Goal: Task Accomplishment & Management: Complete application form

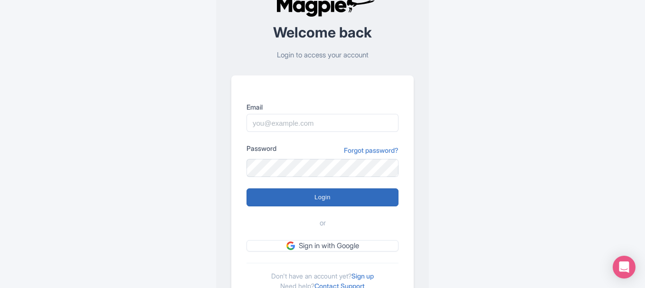
scroll to position [83, 0]
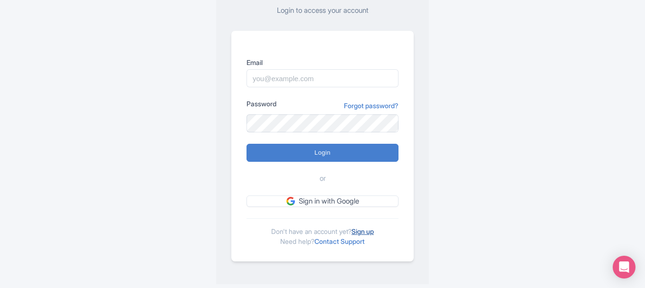
click at [374, 229] on link "Sign up" at bounding box center [363, 232] width 22 height 8
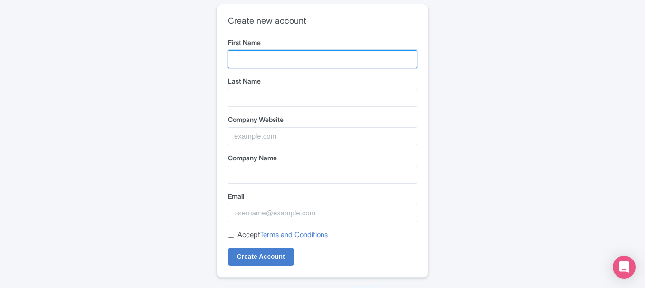
click at [248, 65] on input "First Name" at bounding box center [322, 59] width 189 height 18
type input "EVOQ Digital"
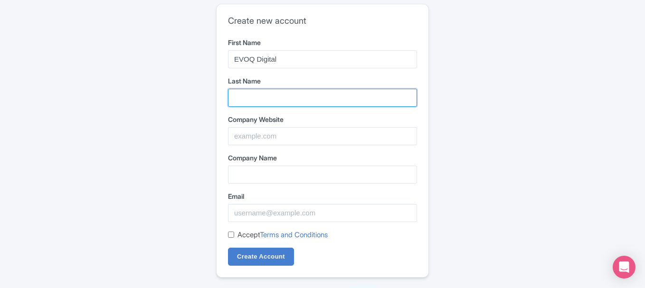
type input "Dental Solutions"
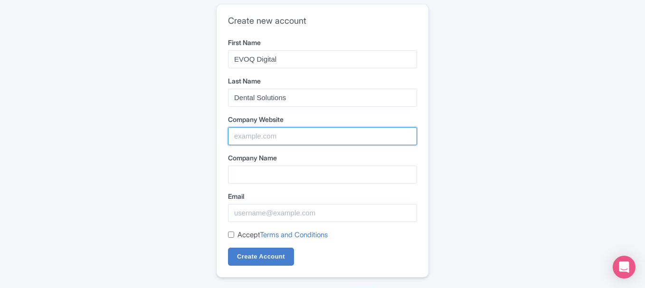
type input "EVOQ Digital Dental Solutions Pvt Ltd"
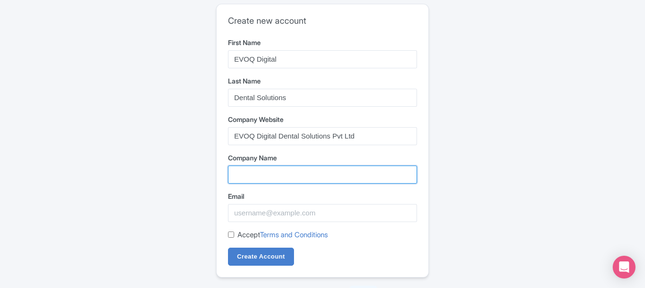
type input "EVOQ Digital Dental Solutions Pvt Ltd"
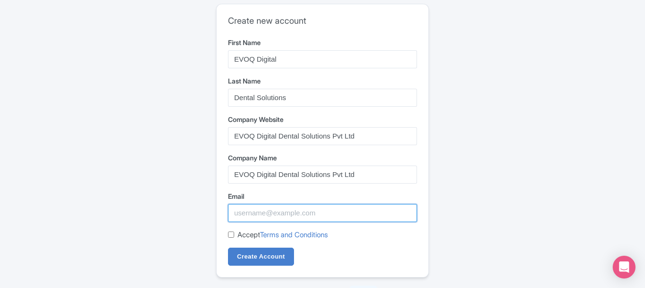
type input "[EMAIL_ADDRESS][DOMAIN_NAME]"
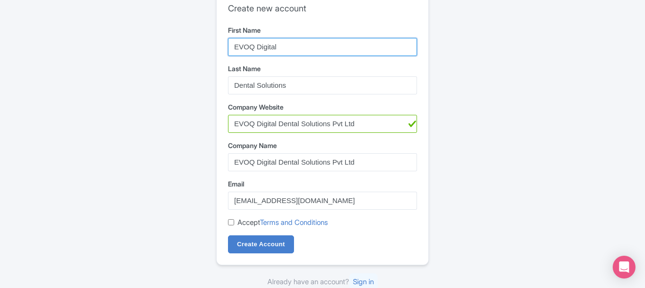
scroll to position [16, 0]
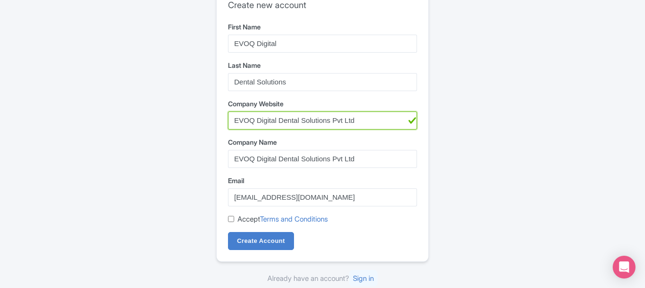
click at [281, 121] on input "EVOQ Digital Dental Solutions Pvt Ltd" at bounding box center [322, 121] width 189 height 18
paste input "https://evoqdds.com/"
type input "https://evoqdds.com/"
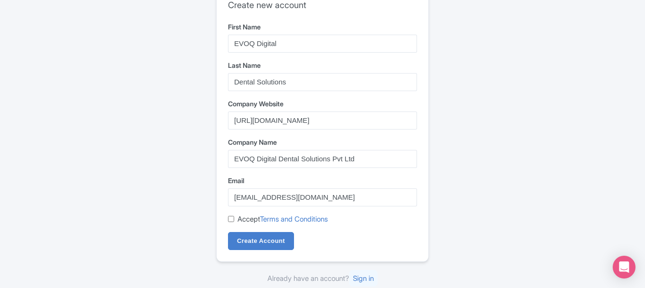
click at [232, 218] on input "Accept Terms and Conditions" at bounding box center [231, 219] width 6 height 6
checkbox input "true"
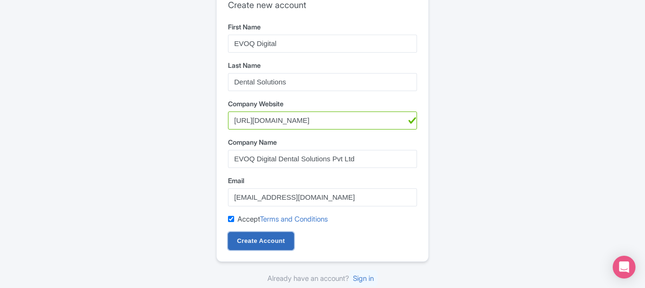
click at [239, 236] on input "Create Account" at bounding box center [261, 241] width 66 height 18
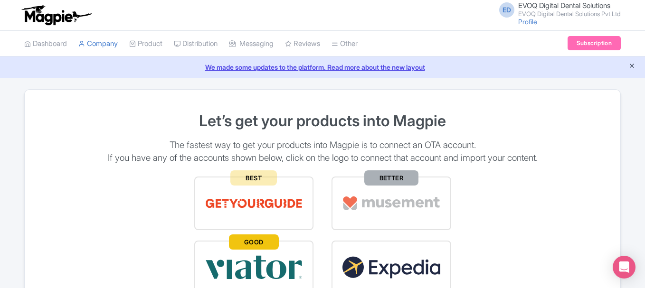
click at [630, 65] on icon "Close announcement" at bounding box center [632, 65] width 7 height 7
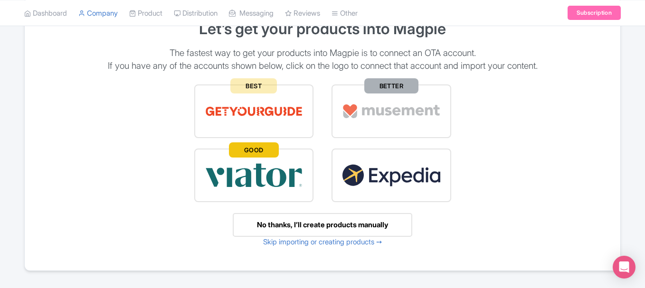
scroll to position [55, 0]
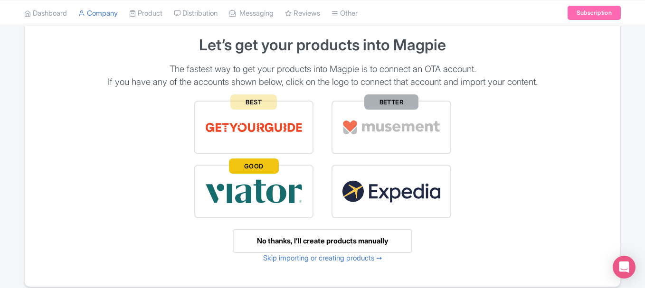
click at [351, 131] on img at bounding box center [391, 127] width 99 height 33
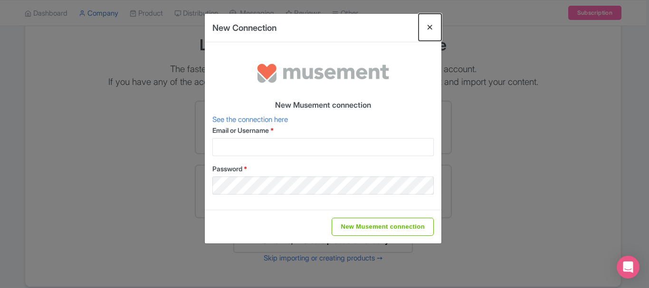
click at [430, 29] on button "Close" at bounding box center [430, 27] width 23 height 27
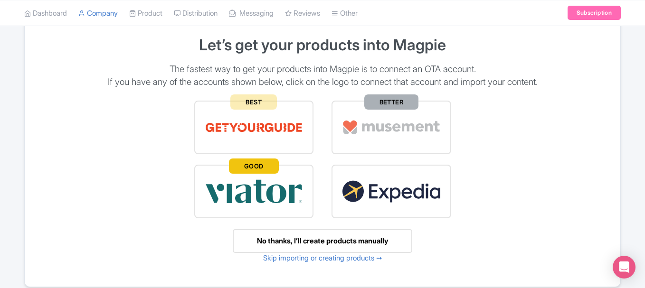
scroll to position [0, 0]
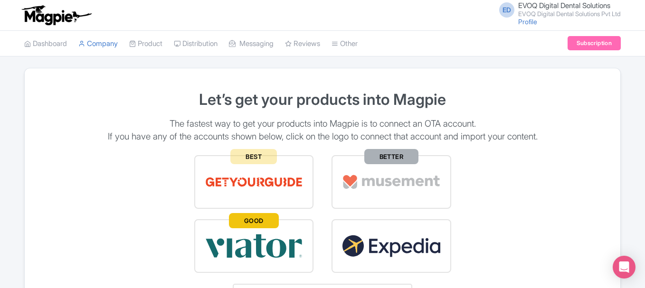
click at [536, 8] on span "EVOQ Digital Dental Solutions" at bounding box center [564, 5] width 92 height 9
click at [554, 58] on link "Settings" at bounding box center [575, 60] width 90 height 15
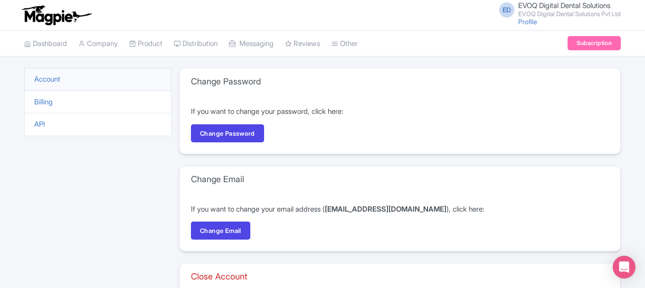
click at [42, 74] on li "Account" at bounding box center [97, 79] width 147 height 23
click at [44, 77] on link "Account" at bounding box center [47, 79] width 26 height 9
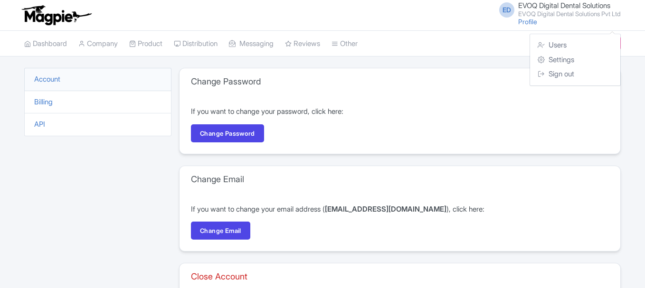
click at [554, 46] on link "Users" at bounding box center [575, 45] width 90 height 15
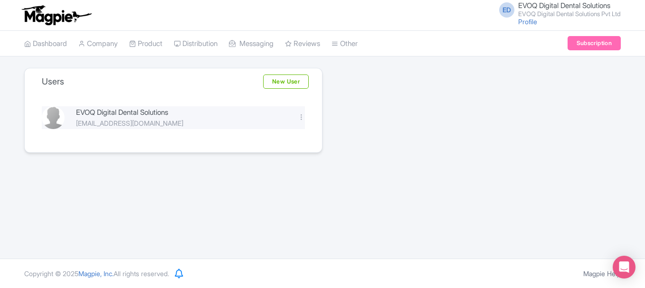
click at [93, 113] on div "EVOQ Digital Dental Solutions" at bounding box center [181, 112] width 210 height 11
click at [305, 112] on div "EVOQ Digital Dental Solutions evoqdigitaldental@gmail.com Edit Delete" at bounding box center [173, 117] width 275 height 23
click at [303, 114] on div at bounding box center [301, 117] width 7 height 7
click at [263, 131] on link "Edit" at bounding box center [259, 133] width 90 height 15
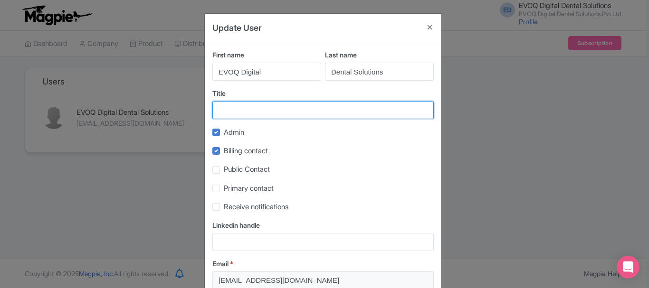
click at [225, 106] on input "Title" at bounding box center [322, 110] width 221 height 18
paste input "EVOQ is a digital dental lab offering aligners, crowns & implant solutions."
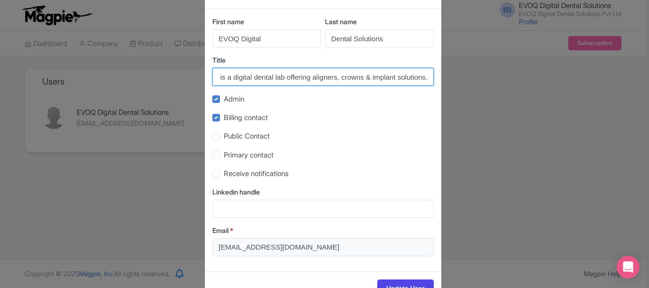
scroll to position [64, 0]
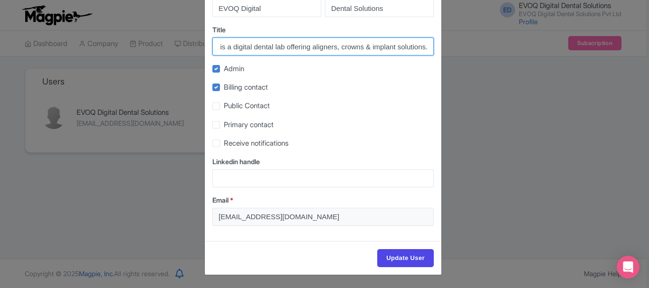
type input "EVOQ is a digital dental lab offering aligners, crowns & implant solutions."
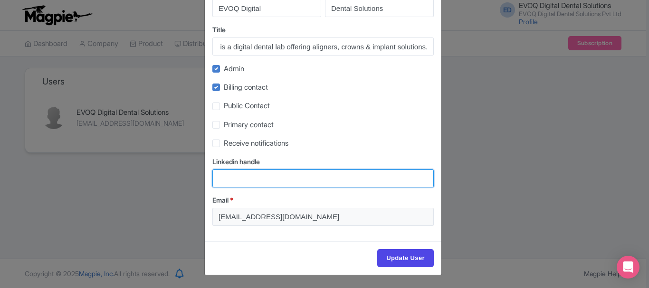
click at [249, 172] on input "Linkedin handle" at bounding box center [322, 179] width 221 height 18
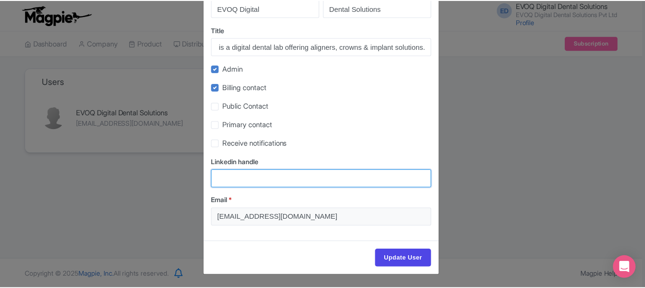
scroll to position [0, 0]
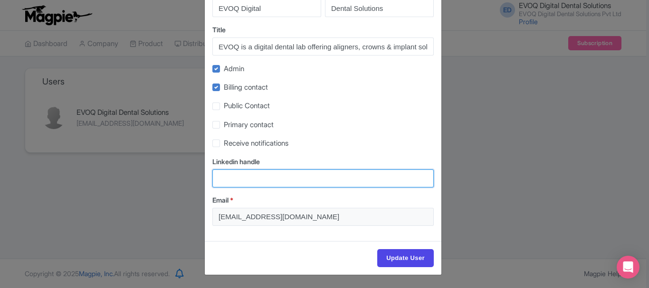
paste input "https://www.linkedin.com/company/evoq-dds"
type input "https://www.linkedin.com/company/evoq-dds"
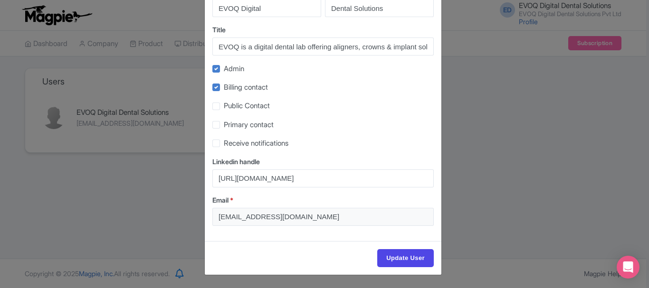
click at [377, 247] on div "Update User" at bounding box center [323, 258] width 237 height 34
click at [385, 256] on input "Update User" at bounding box center [405, 258] width 57 height 18
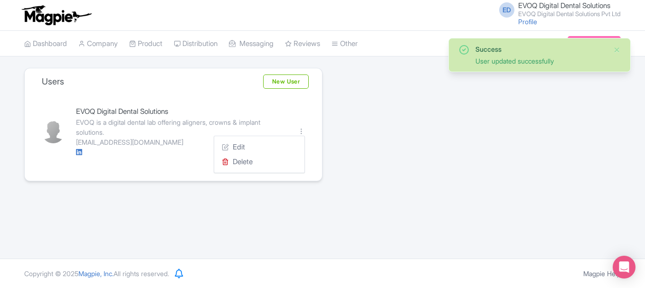
click at [265, 150] on link "Edit" at bounding box center [259, 147] width 90 height 15
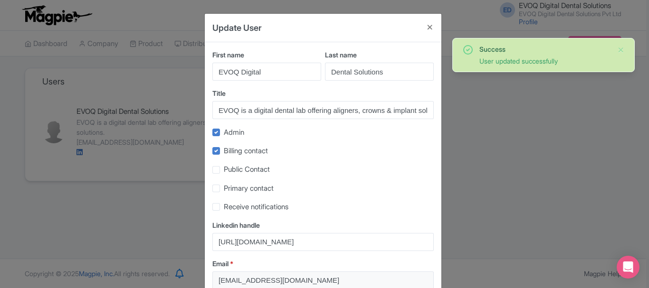
drag, startPoint x: 245, startPoint y: 155, endPoint x: 245, endPoint y: 163, distance: 8.1
click at [245, 156] on label "Billing contact" at bounding box center [246, 151] width 44 height 11
click at [230, 152] on input "Billing contact" at bounding box center [227, 148] width 6 height 6
click at [240, 148] on span "Billing contact" at bounding box center [246, 150] width 44 height 9
click at [230, 148] on input "Billing contact" at bounding box center [227, 148] width 6 height 6
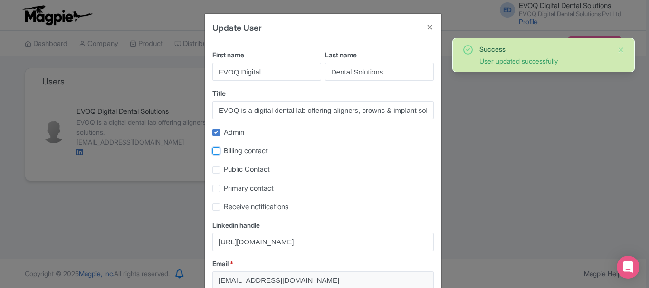
checkbox input "true"
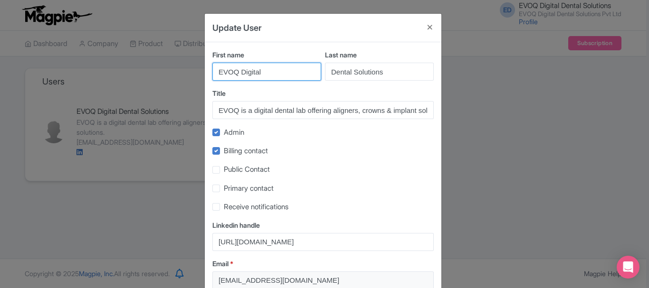
click at [262, 63] on input "EVOQ Digital" at bounding box center [266, 72] width 109 height 18
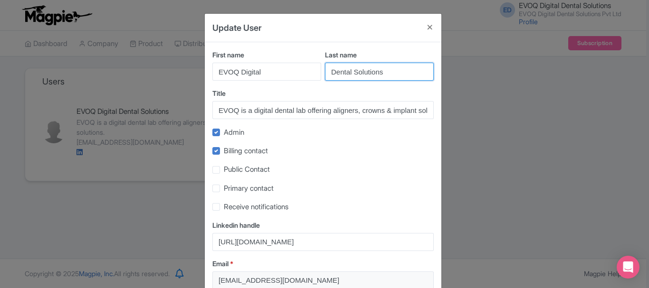
click at [357, 77] on input "Dental Solutions" at bounding box center [379, 72] width 109 height 18
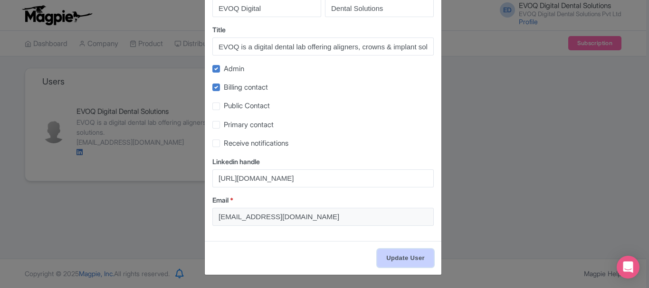
click at [387, 249] on input "Update User" at bounding box center [405, 258] width 57 height 18
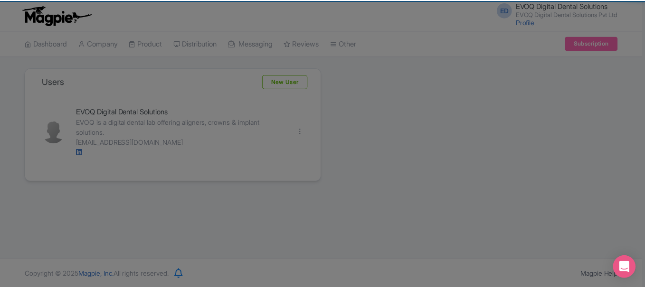
scroll to position [0, 0]
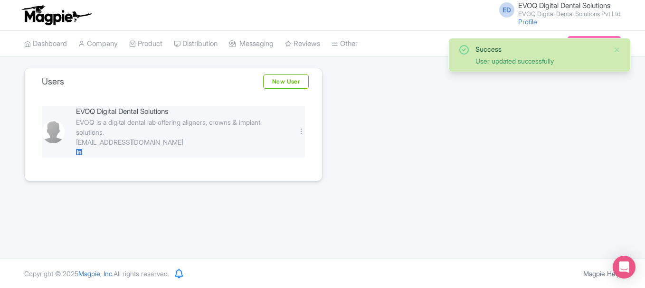
click at [100, 124] on div "EVOQ is a digital dental lab offering aligners, crowns & implant solutions." at bounding box center [181, 127] width 210 height 20
click at [111, 110] on div "EVOQ Digital Dental Solutions" at bounding box center [181, 111] width 210 height 11
drag, startPoint x: 36, startPoint y: 131, endPoint x: 43, endPoint y: 131, distance: 7.1
click at [37, 131] on div "EVOQ Digital Dental Solutions EVOQ is a digital dental lab offering aligners, c…" at bounding box center [173, 138] width 286 height 86
click at [113, 106] on div "EVOQ Digital Dental Solutions" at bounding box center [181, 111] width 210 height 11
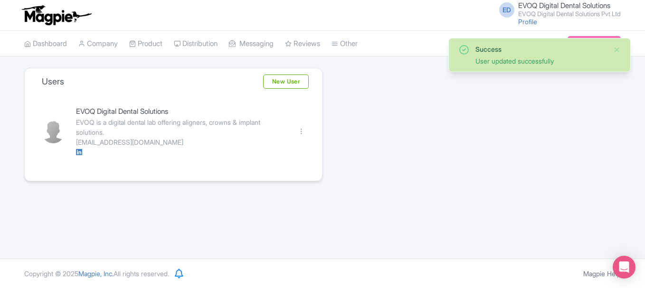
drag, startPoint x: 91, startPoint y: 124, endPoint x: 407, endPoint y: 78, distance: 319.2
click at [92, 124] on div "EVOQ is a digital dental lab offering aligners, crowns & implant solutions." at bounding box center [181, 127] width 210 height 20
click at [615, 49] on button "Close" at bounding box center [617, 49] width 8 height 11
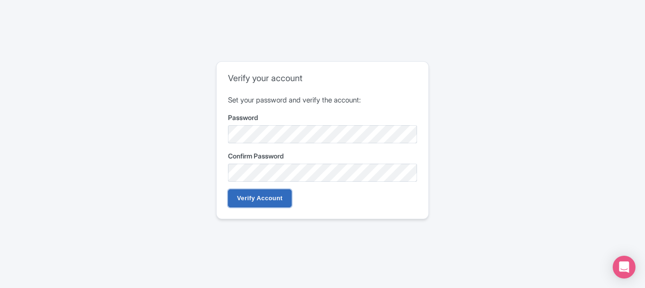
click at [230, 207] on input "Verify Account" at bounding box center [260, 199] width 64 height 18
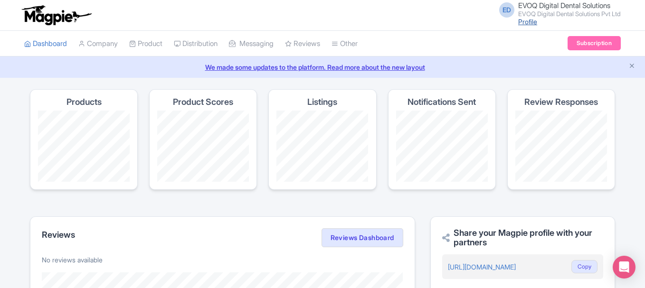
click at [523, 19] on link "Profile" at bounding box center [527, 22] width 19 height 8
click at [518, 21] on link "Profile" at bounding box center [527, 22] width 19 height 8
click at [609, 4] on span "EVOQ Digital Dental Solutions" at bounding box center [564, 5] width 92 height 9
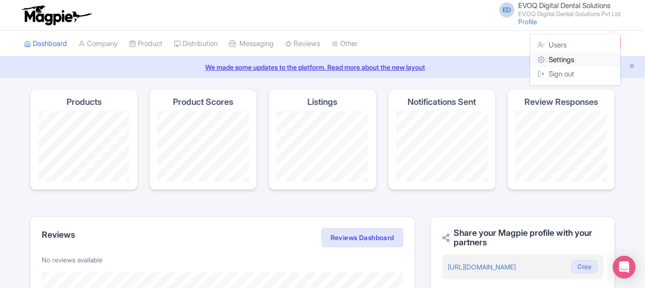
click at [552, 62] on link "Settings" at bounding box center [575, 60] width 90 height 15
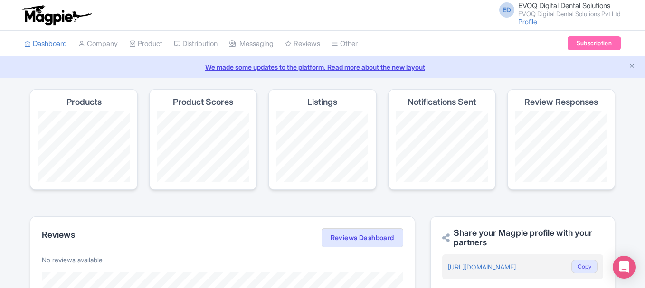
scroll to position [153, 0]
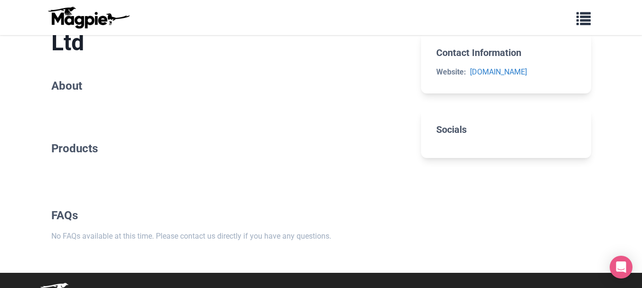
scroll to position [76, 0]
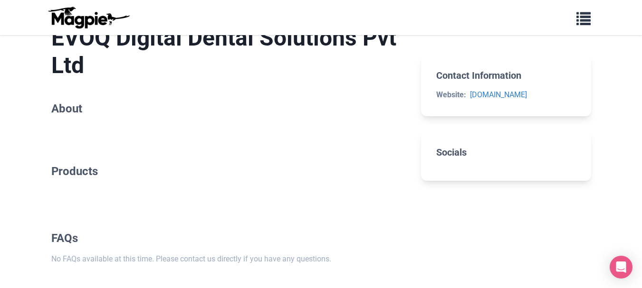
click at [39, 131] on main "EVOQ Digital Dental Solutions Pvt Ltd About Products FAQs No FAQs available at …" at bounding box center [321, 145] width 570 height 302
click at [73, 135] on div "EVOQ Digital Dental Solutions Pvt Ltd About Products FAQs No FAQs available at …" at bounding box center [228, 144] width 355 height 271
drag, startPoint x: 67, startPoint y: 208, endPoint x: 72, endPoint y: 229, distance: 22.0
click at [67, 209] on div "EVOQ Digital Dental Solutions Pvt Ltd About Products FAQs No FAQs available at …" at bounding box center [228, 144] width 355 height 271
click at [72, 230] on section "FAQs No FAQs available at this time. Please contact us directly if you have any…" at bounding box center [228, 249] width 355 height 64
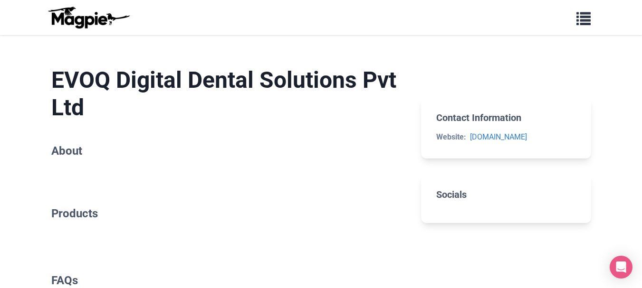
scroll to position [0, 0]
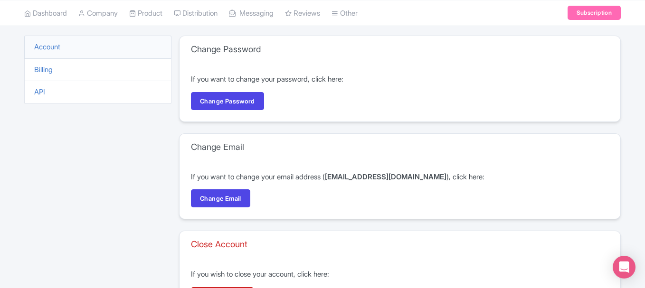
scroll to position [135, 0]
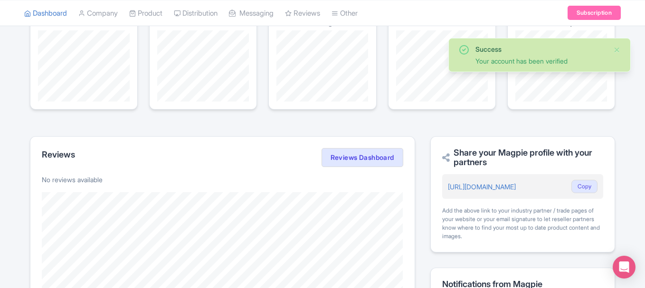
scroll to position [71, 0]
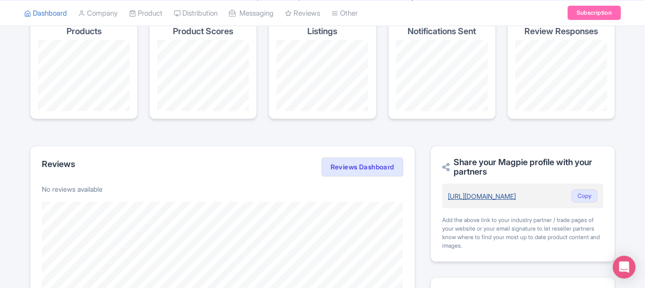
click at [516, 198] on link "[URL][DOMAIN_NAME]" at bounding box center [482, 196] width 68 height 8
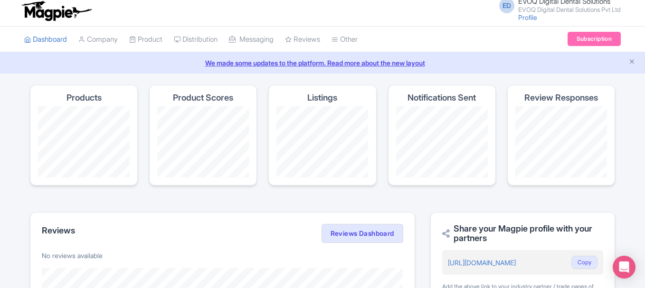
scroll to position [0, 0]
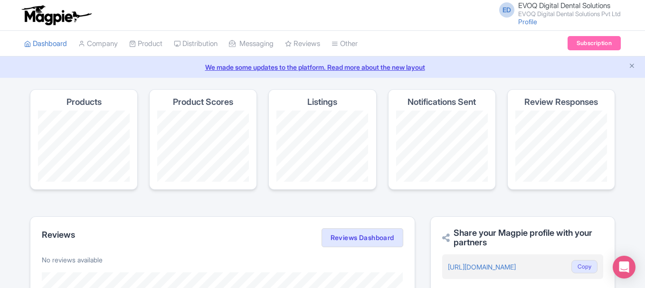
click at [331, 104] on h4 "Listings" at bounding box center [322, 102] width 30 height 10
click at [635, 62] on button "Close announcement" at bounding box center [632, 66] width 7 height 11
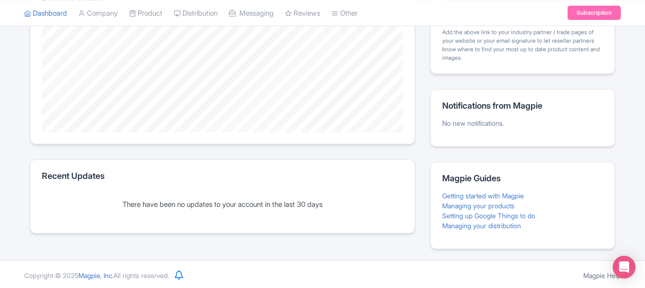
scroll to position [239, 0]
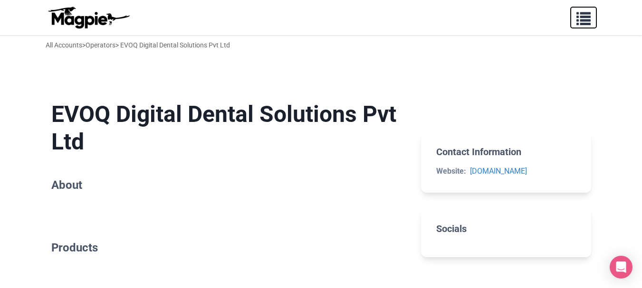
click at [587, 22] on span "button" at bounding box center [583, 17] width 14 height 14
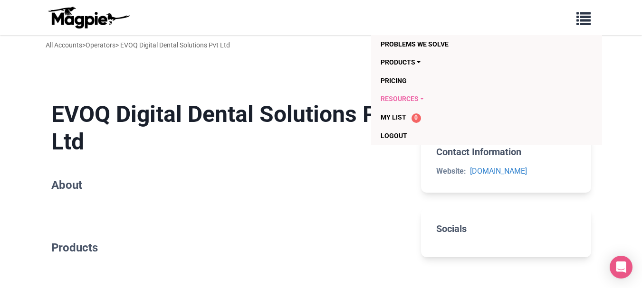
click at [413, 101] on link "Resources" at bounding box center [468, 99] width 174 height 18
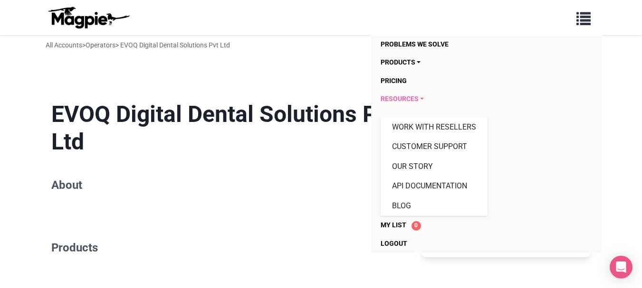
click at [413, 101] on link "Resources" at bounding box center [468, 99] width 174 height 18
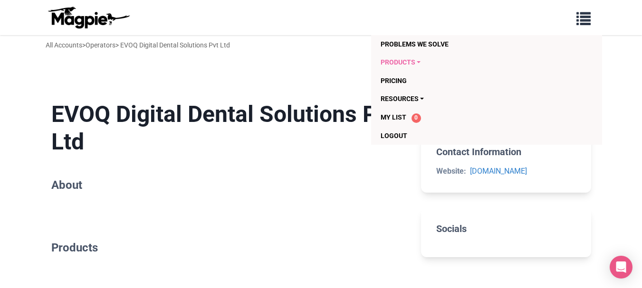
click at [411, 65] on link "Products" at bounding box center [468, 62] width 174 height 18
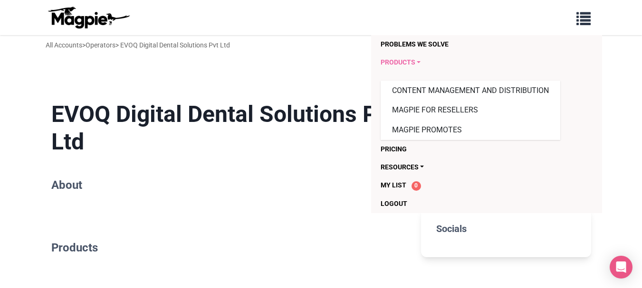
click at [401, 65] on link "Products" at bounding box center [468, 62] width 174 height 18
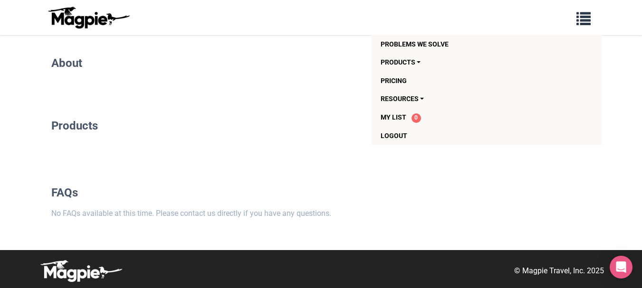
scroll to position [124, 0]
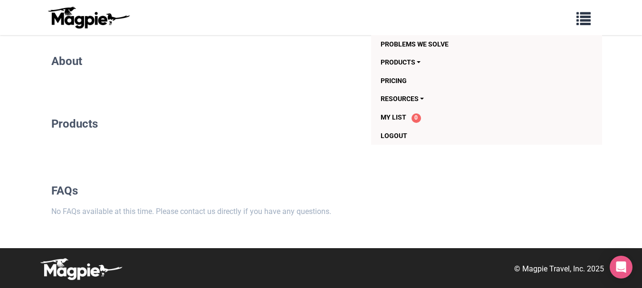
click at [245, 173] on section "FAQs No FAQs available at this time. Please contact us directly if you have any…" at bounding box center [228, 201] width 355 height 64
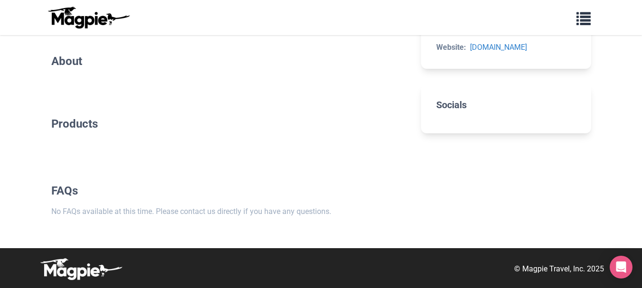
scroll to position [0, 0]
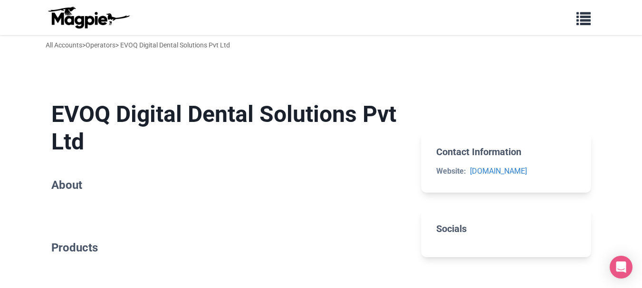
click at [71, 168] on section "EVOQ Digital Dental Solutions Pvt Ltd About" at bounding box center [228, 148] width 355 height 125
click at [578, 20] on span "button" at bounding box center [583, 17] width 14 height 14
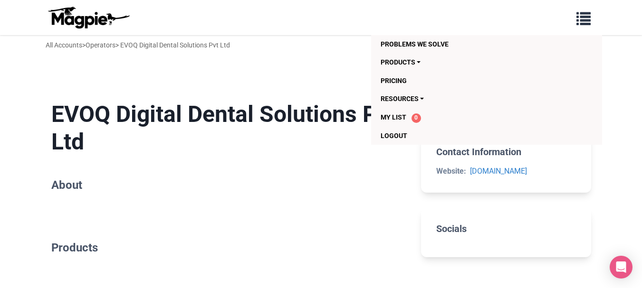
drag, startPoint x: 352, startPoint y: 29, endPoint x: 275, endPoint y: 75, distance: 89.1
click at [352, 31] on nav "Problems we solve Products Content Management and Distribution Magpie for Resel…" at bounding box center [321, 17] width 642 height 35
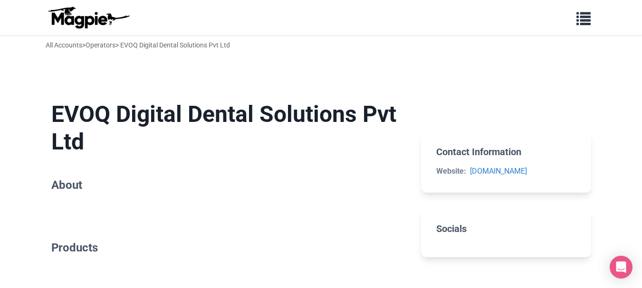
click at [145, 48] on div "All Accounts > Operators > EVOQ Digital Dental Solutions Pvt Ltd" at bounding box center [138, 45] width 184 height 10
